Goal: Task Accomplishment & Management: Manage account settings

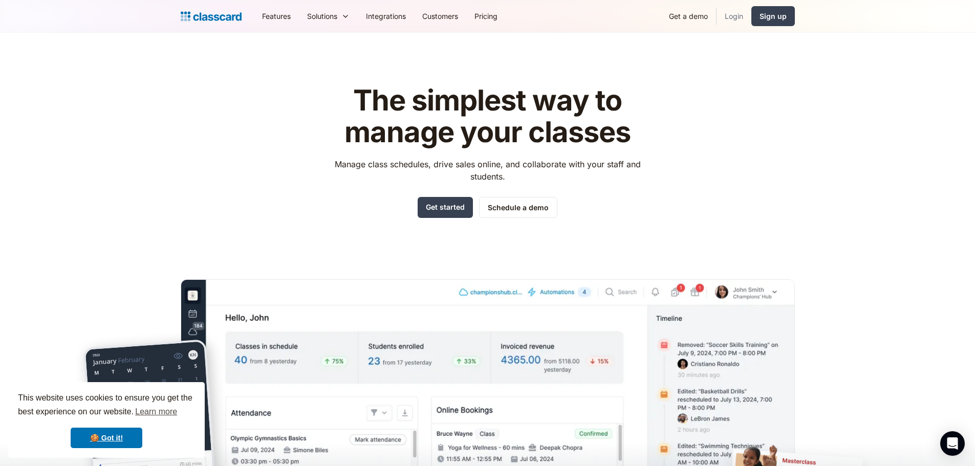
click at [745, 13] on link "Login" at bounding box center [734, 16] width 35 height 23
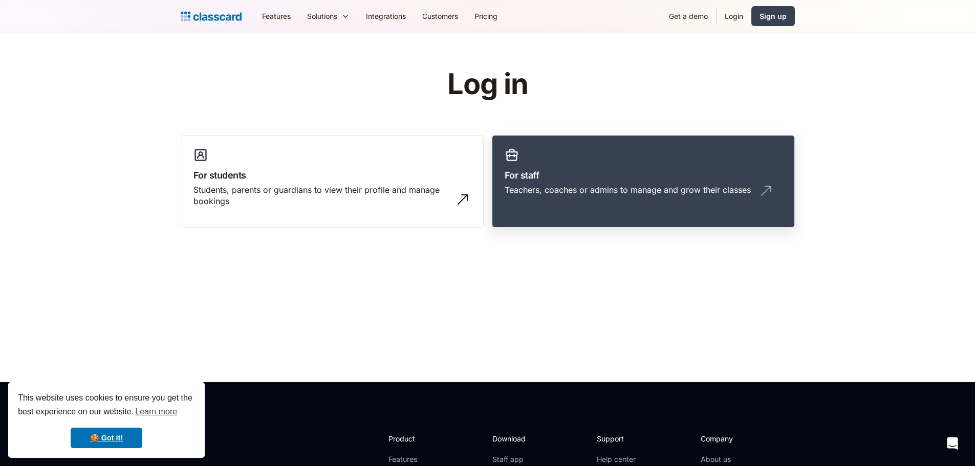
click at [565, 204] on link "For staff Teachers, coaches or admins to manage and grow their classes" at bounding box center [643, 181] width 303 height 93
